Goal: Transaction & Acquisition: Purchase product/service

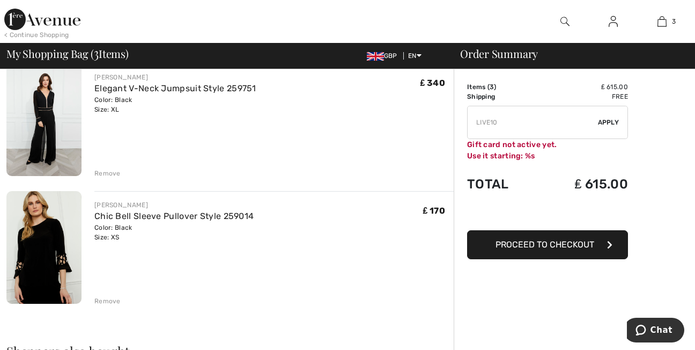
scroll to position [136, 0]
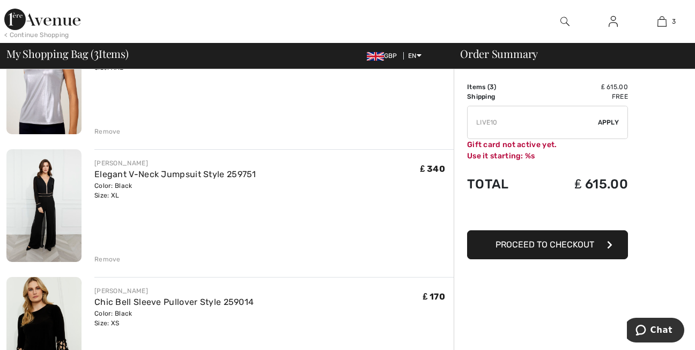
click at [112, 260] on div "Remove" at bounding box center [107, 259] width 26 height 10
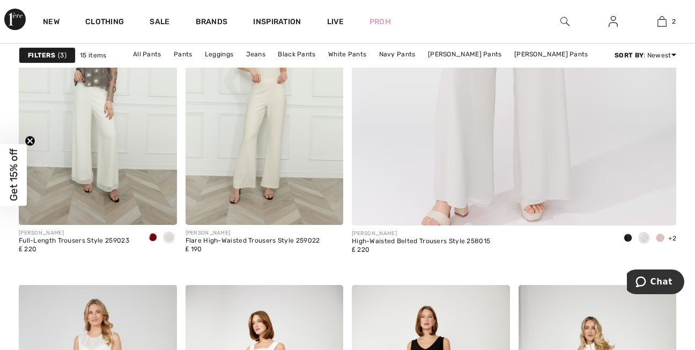
scroll to position [479, 0]
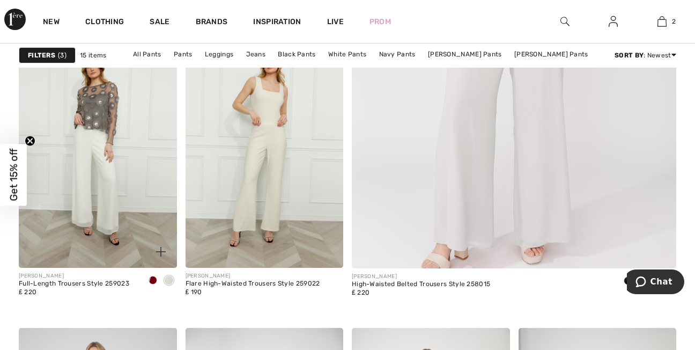
click at [168, 277] on span at bounding box center [169, 280] width 9 height 9
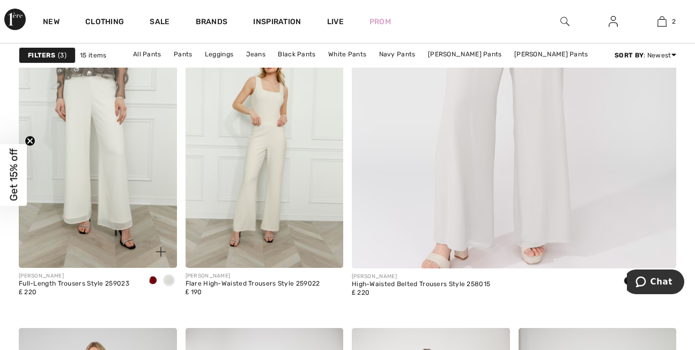
click at [158, 145] on img at bounding box center [98, 149] width 158 height 237
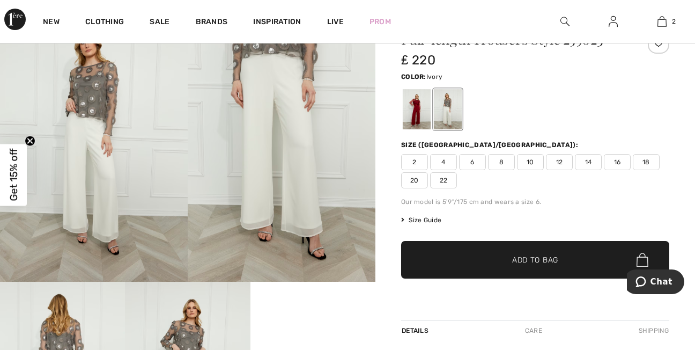
scroll to position [114, 0]
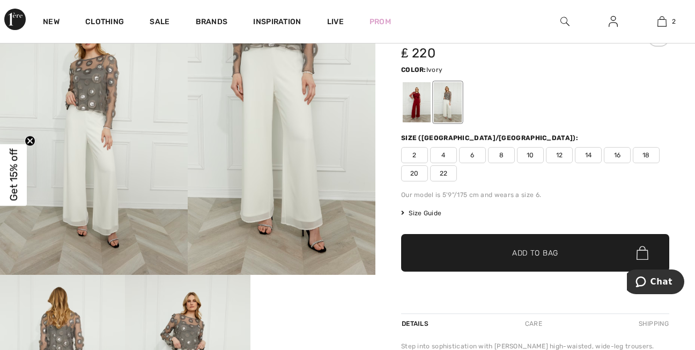
click at [563, 157] on span "12" at bounding box center [559, 155] width 27 height 16
click at [540, 250] on span "Add to Bag" at bounding box center [535, 252] width 46 height 11
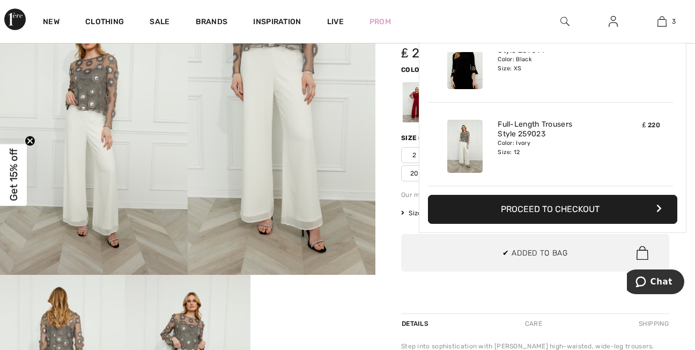
scroll to position [0, 0]
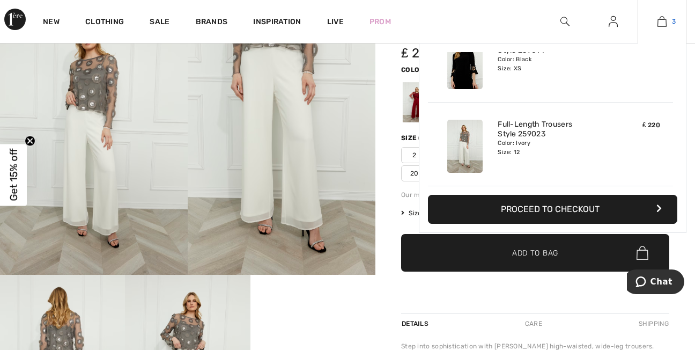
click at [662, 25] on img at bounding box center [662, 21] width 9 height 13
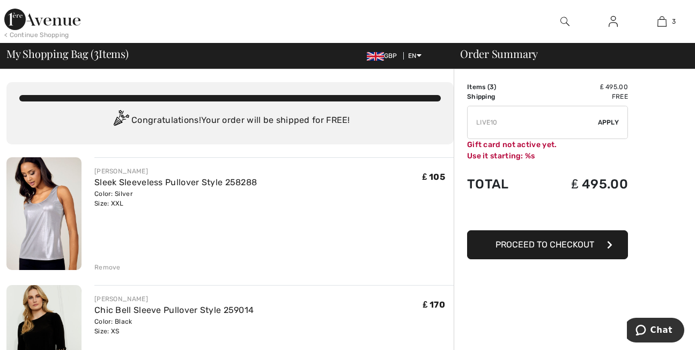
click at [610, 123] on span "Apply" at bounding box center [608, 123] width 21 height 10
